Goal: Transaction & Acquisition: Book appointment/travel/reservation

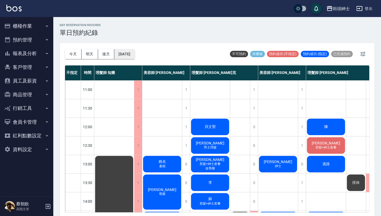
click at [135, 56] on button "[DATE]" at bounding box center [124, 54] width 20 height 10
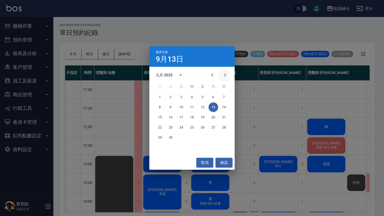
click at [225, 76] on icon "Next month" at bounding box center [225, 75] width 6 height 6
click at [213, 78] on icon "Previous month" at bounding box center [212, 75] width 6 height 6
click at [208, 167] on button "取消" at bounding box center [204, 163] width 17 height 10
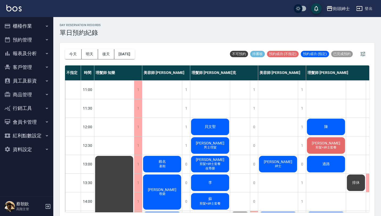
click at [214, 130] on div "貝文聖" at bounding box center [210, 127] width 40 height 18
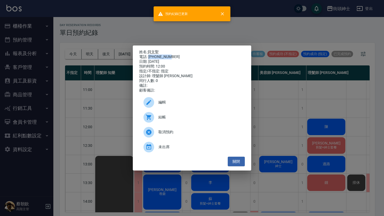
drag, startPoint x: 148, startPoint y: 55, endPoint x: 173, endPoint y: 55, distance: 24.8
click at [173, 55] on div "電話: [PHONE_NUMBER]" at bounding box center [192, 57] width 106 height 5
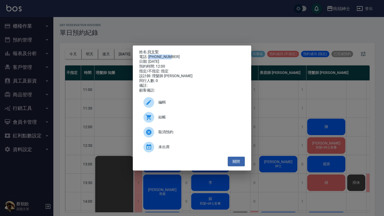
copy div "0928527775"
click at [237, 162] on button "關閉" at bounding box center [236, 162] width 17 height 10
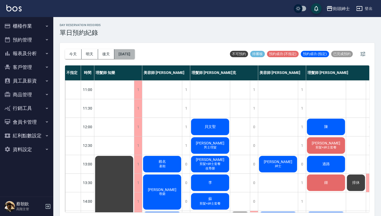
click at [125, 53] on button "[DATE]" at bounding box center [124, 54] width 20 height 10
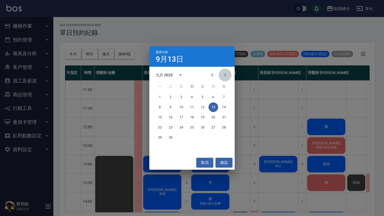
click at [225, 74] on icon "Next month" at bounding box center [225, 75] width 6 height 6
click at [213, 96] on button "4" at bounding box center [213, 97] width 10 height 10
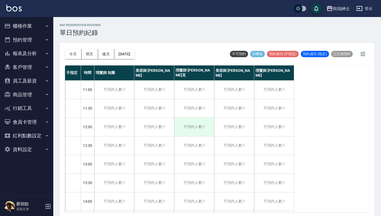
click at [195, 126] on div "可預約人數:1" at bounding box center [194, 127] width 40 height 18
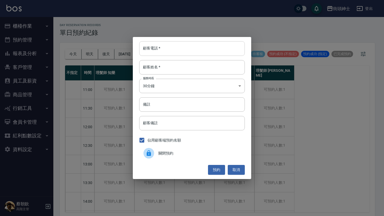
click at [183, 47] on input "顧客電話   *" at bounding box center [192, 48] width 106 height 14
paste input "0928527775"
type input "0928527775"
click at [173, 70] on input "顧客姓名   *" at bounding box center [192, 67] width 106 height 14
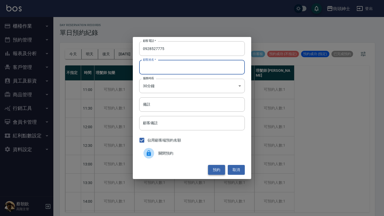
click at [217, 168] on button "預約" at bounding box center [216, 170] width 17 height 10
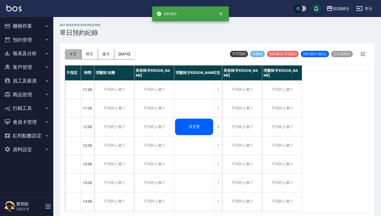
click at [72, 56] on button "今天" at bounding box center [73, 54] width 17 height 10
